Goal: Find specific page/section: Find specific page/section

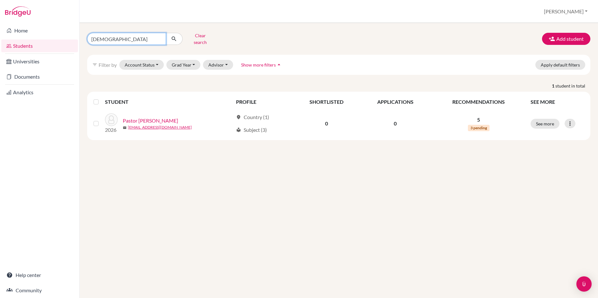
click at [103, 38] on input "[DEMOGRAPHIC_DATA]" at bounding box center [126, 39] width 79 height 12
type input "[GEOGRAPHIC_DATA]"
click at [174, 37] on button "submit" at bounding box center [174, 39] width 17 height 12
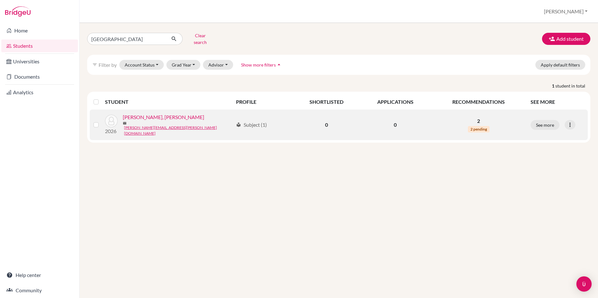
click at [151, 115] on link "[PERSON_NAME], [PERSON_NAME]" at bounding box center [163, 117] width 81 height 8
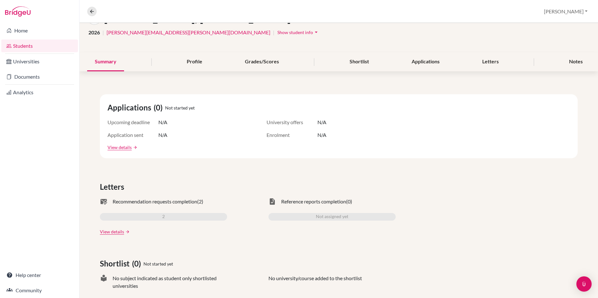
scroll to position [100, 0]
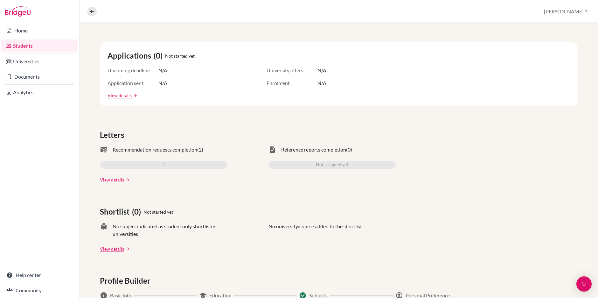
click at [106, 181] on link "View details" at bounding box center [112, 179] width 24 height 7
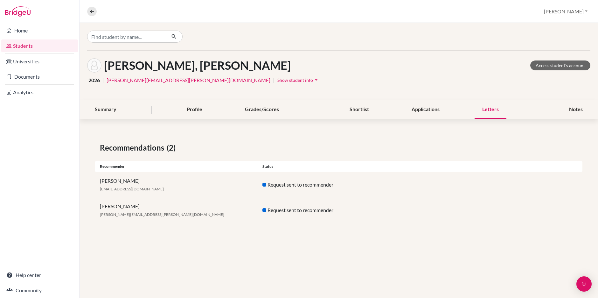
drag, startPoint x: 116, startPoint y: 207, endPoint x: 139, endPoint y: 206, distance: 23.2
click at [139, 206] on div "Gadiel Rachelson [EMAIL_ADDRESS][PERSON_NAME][DOMAIN_NAME]" at bounding box center [176, 209] width 163 height 15
